Goal: Information Seeking & Learning: Compare options

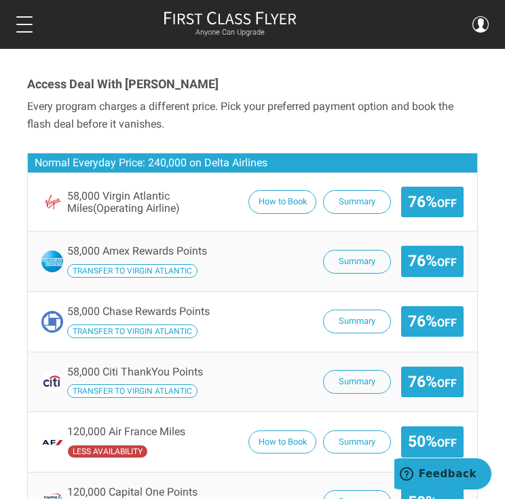
scroll to position [1086, 0]
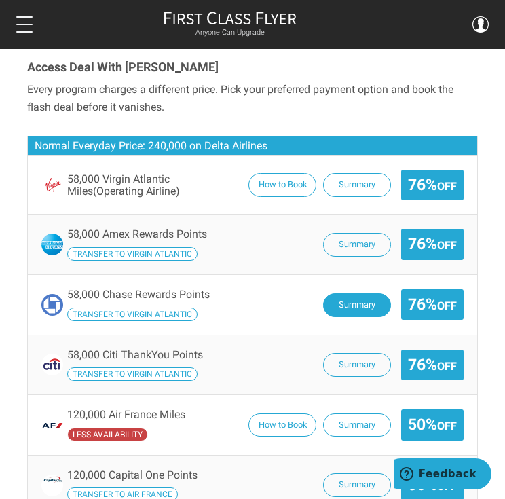
click at [343, 306] on button "Summary" at bounding box center [357, 305] width 68 height 24
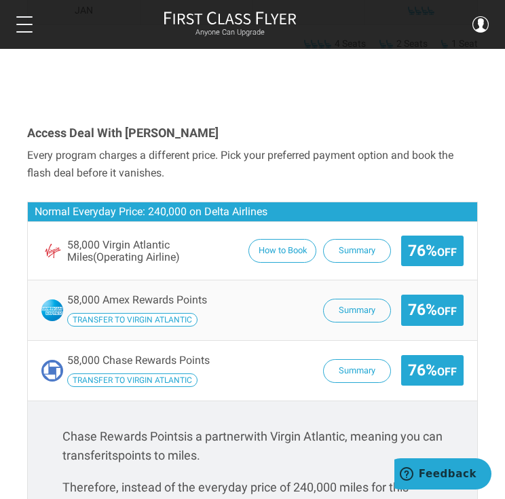
scroll to position [1019, 0]
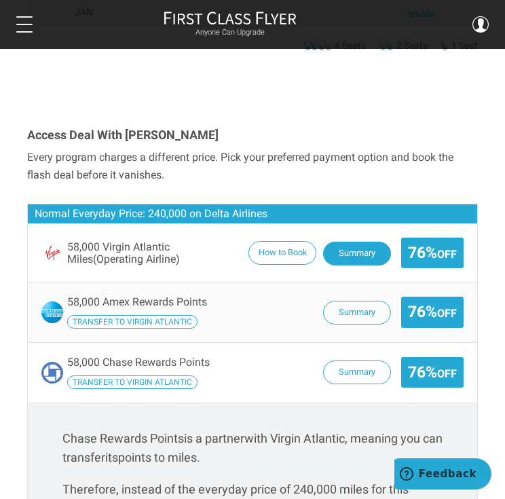
click at [356, 253] on button "Summary" at bounding box center [357, 254] width 68 height 24
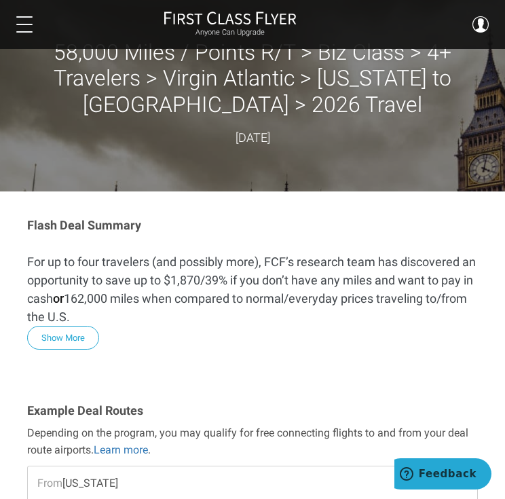
scroll to position [0, 0]
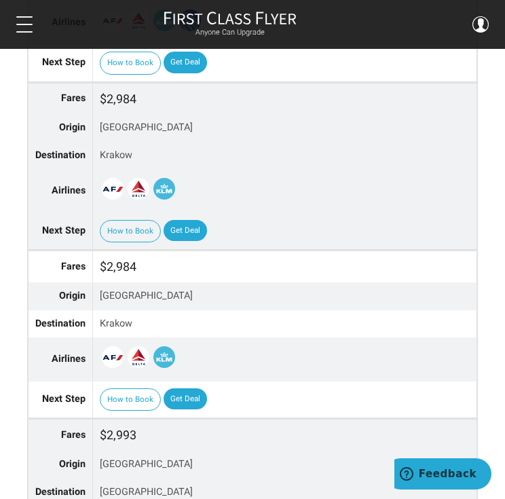
scroll to position [2580, 0]
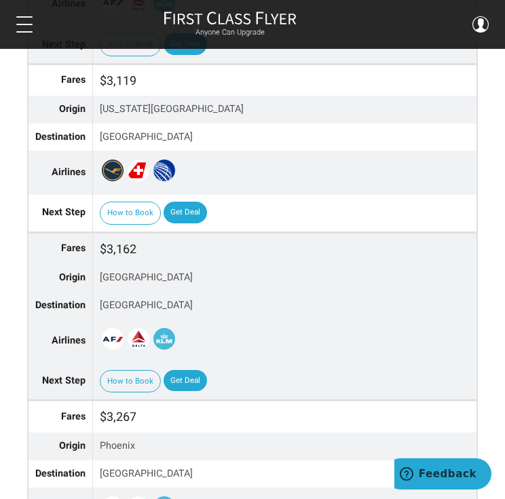
scroll to position [2444, 0]
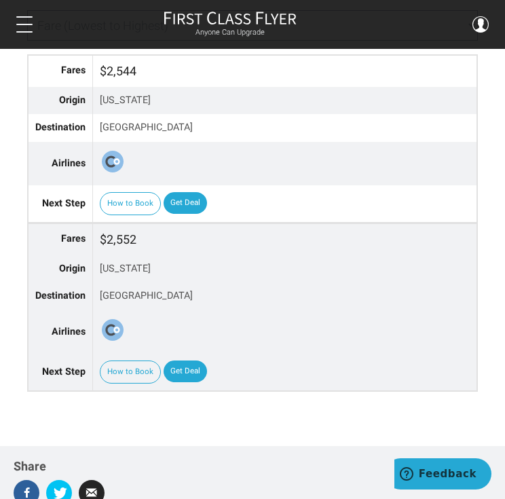
scroll to position [1154, 0]
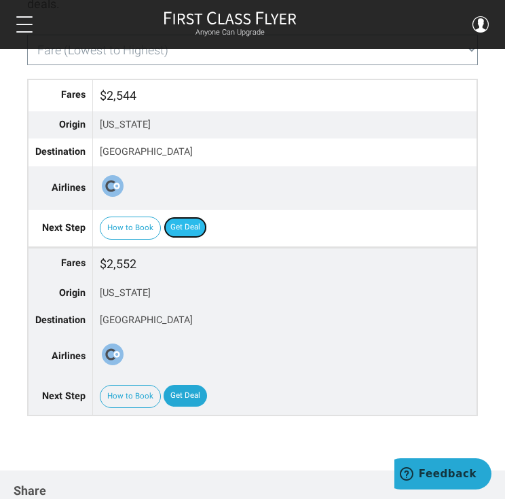
click at [188, 217] on link "Get Deal" at bounding box center [185, 228] width 43 height 22
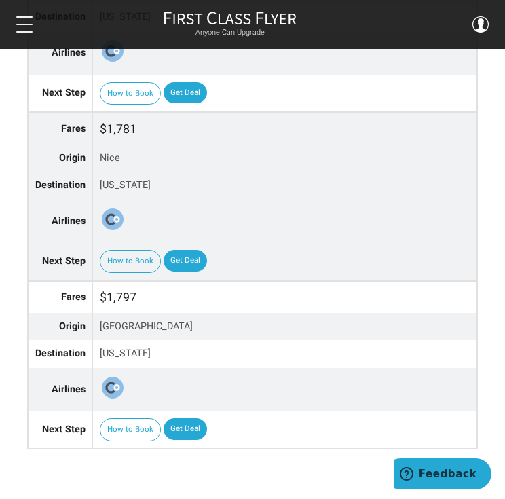
scroll to position [1290, 0]
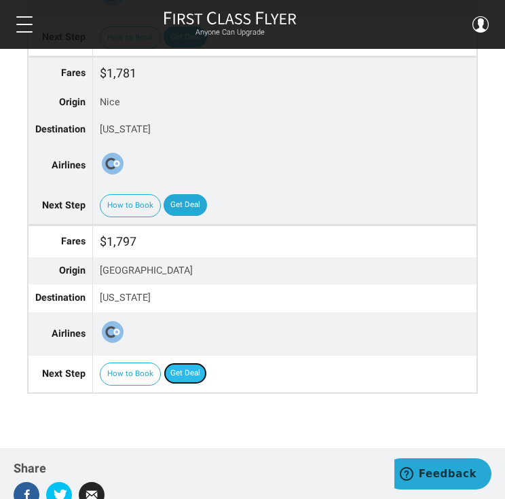
click at [181, 374] on link "Get Deal" at bounding box center [185, 374] width 43 height 22
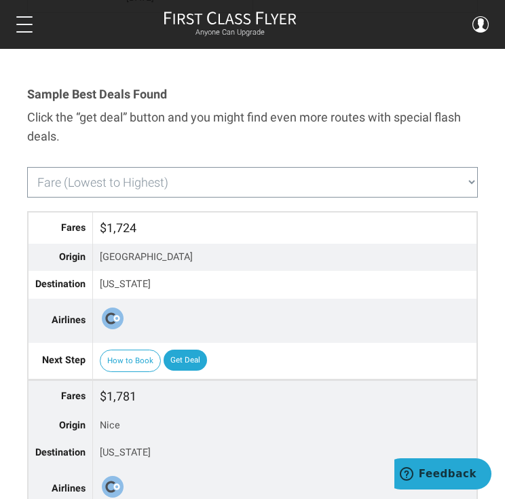
scroll to position [951, 0]
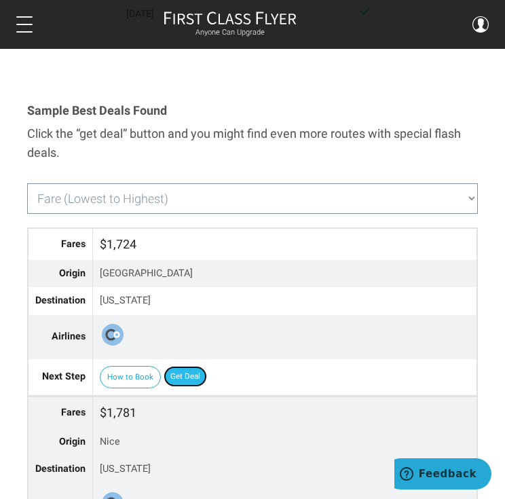
click at [177, 371] on link "Get Deal" at bounding box center [185, 377] width 43 height 22
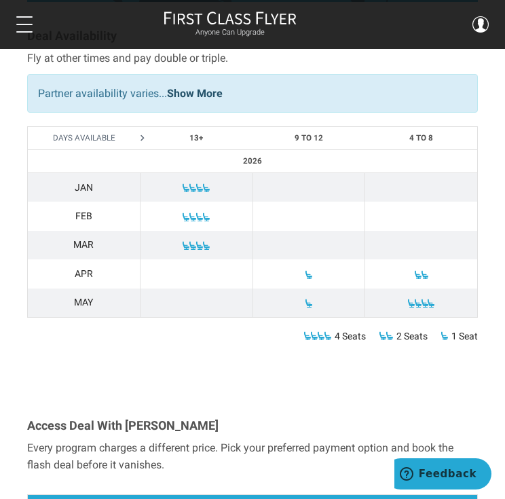
scroll to position [815, 0]
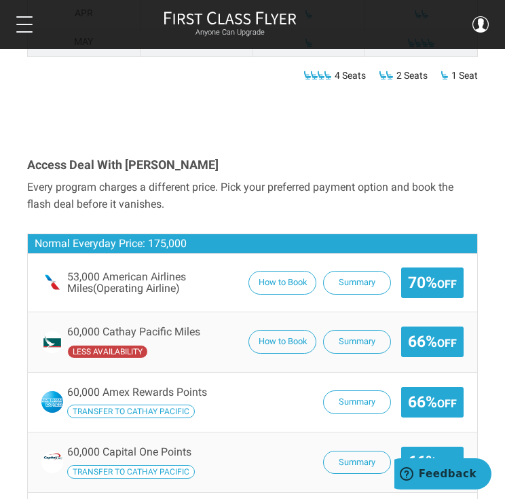
scroll to position [1086, 0]
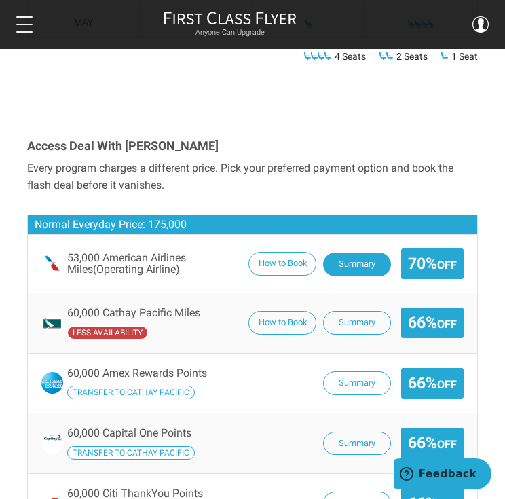
click at [348, 253] on button "Summary" at bounding box center [357, 265] width 68 height 24
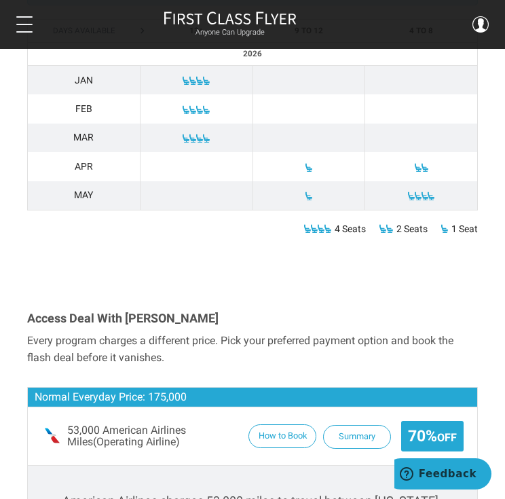
scroll to position [915, 0]
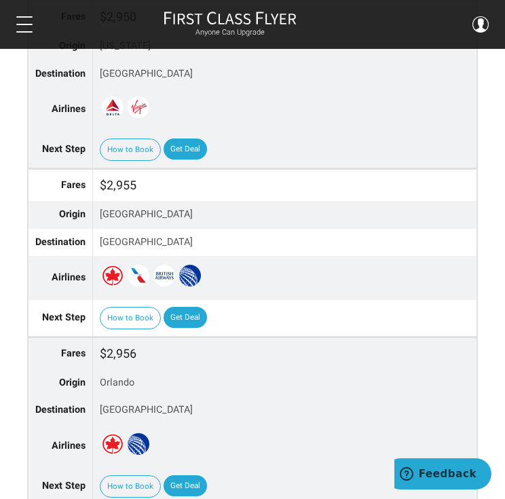
scroll to position [1358, 0]
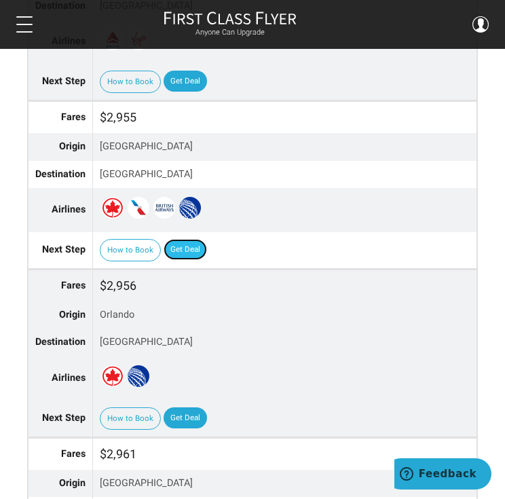
click at [191, 251] on link "Get Deal" at bounding box center [185, 250] width 43 height 22
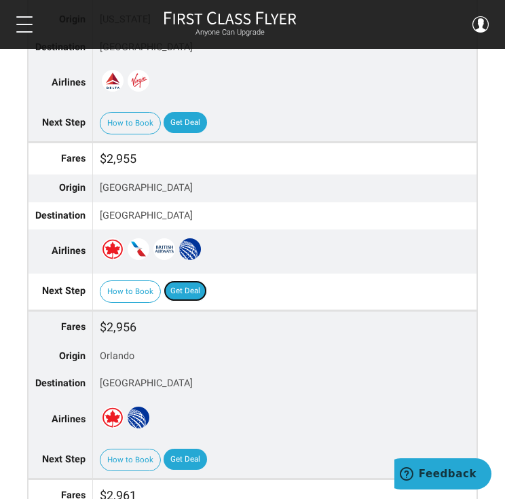
scroll to position [1290, 0]
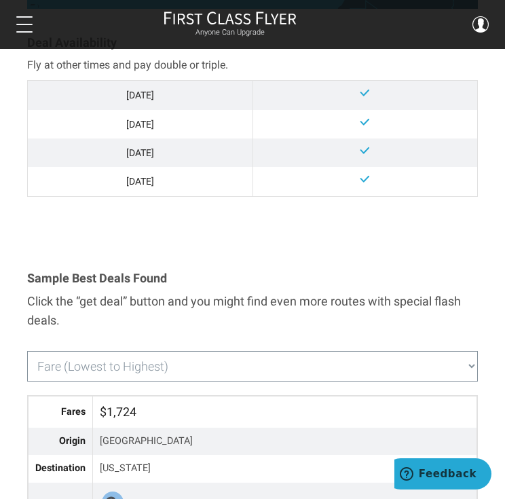
scroll to position [747, 0]
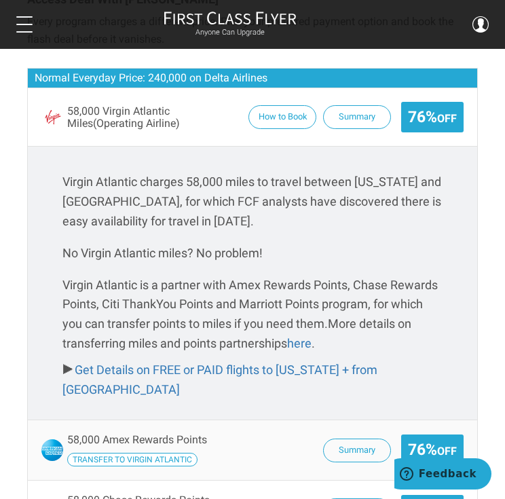
scroll to position [1086, 0]
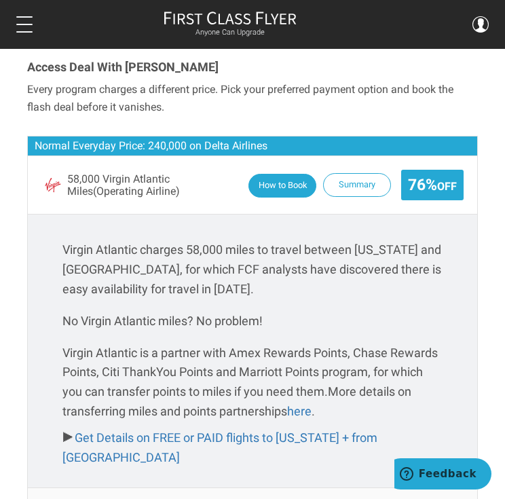
click at [265, 183] on button "How to Book" at bounding box center [283, 186] width 68 height 24
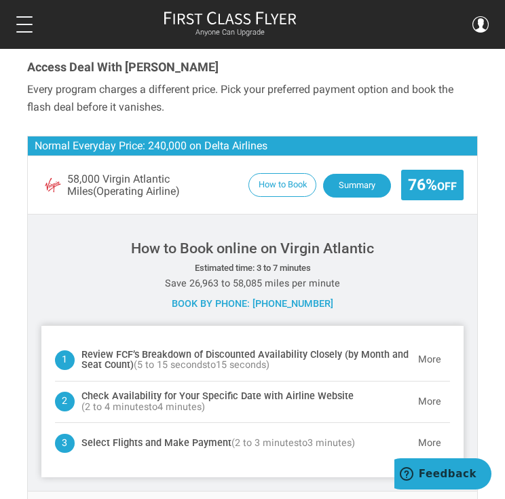
click at [363, 181] on button "Summary" at bounding box center [357, 186] width 68 height 24
